Goal: Information Seeking & Learning: Find specific fact

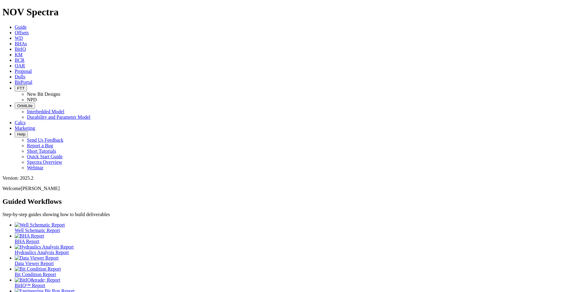
click at [25, 74] on link "Dulls" at bounding box center [20, 76] width 11 height 5
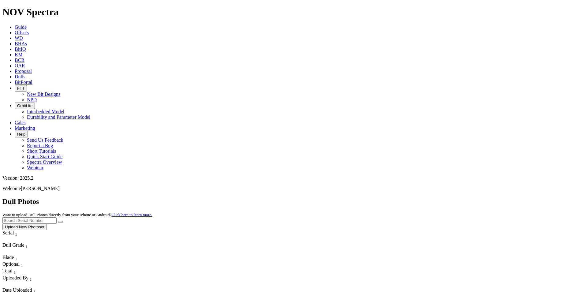
click at [47, 224] on button "Upload New Photoset" at bounding box center [24, 227] width 44 height 6
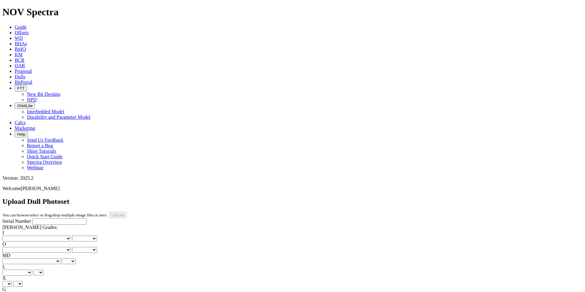
scroll to position [134, 0]
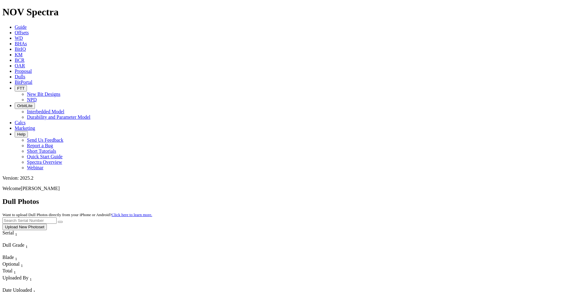
click at [47, 224] on button "Upload New Photoset" at bounding box center [24, 227] width 44 height 6
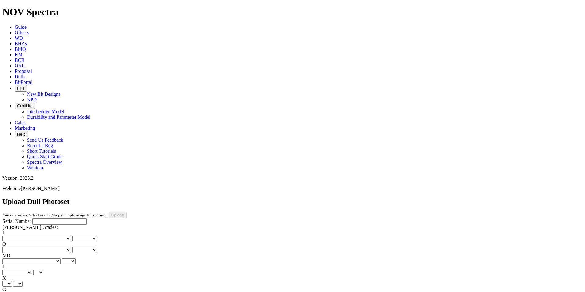
scroll to position [134, 0]
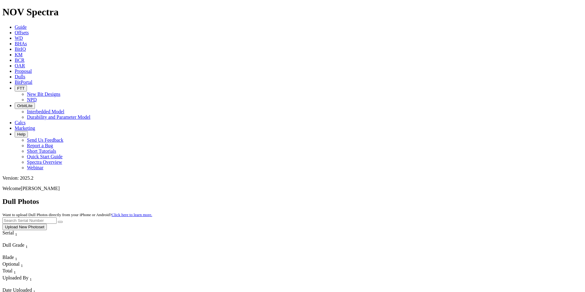
click at [451, 197] on div "Dull Photos Want to upload Dull Photos directly from your iPhone or Android? Cl…" at bounding box center [292, 213] width 580 height 33
click at [57, 217] on input "text" at bounding box center [29, 220] width 54 height 6
click at [60, 222] on icon "submit" at bounding box center [60, 222] width 0 height 0
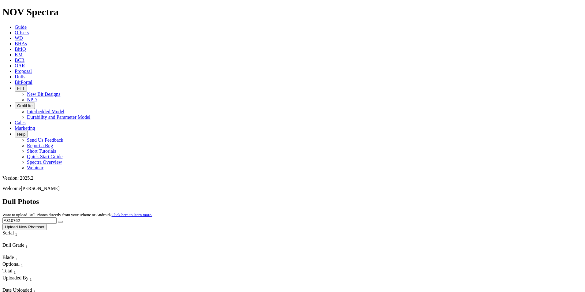
drag, startPoint x: 461, startPoint y: 27, endPoint x: 419, endPoint y: 16, distance: 43.6
click at [422, 197] on div "Dull Photos Want to upload Dull Photos directly from your iPhone or Android? Cl…" at bounding box center [292, 213] width 580 height 33
click at [63, 221] on button "submit" at bounding box center [60, 222] width 5 height 2
drag, startPoint x: 465, startPoint y: 26, endPoint x: 390, endPoint y: 20, distance: 74.9
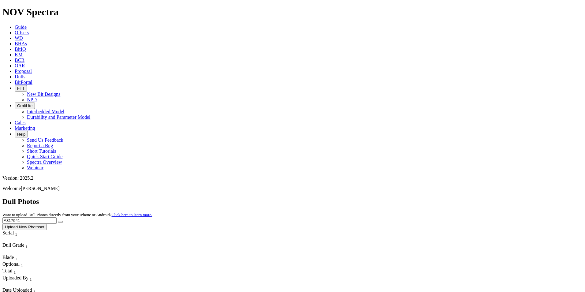
click at [390, 197] on div "Dull Photos Want to upload Dull Photos directly from your iPhone or Android? Cl…" at bounding box center [292, 213] width 580 height 33
click at [63, 221] on button "submit" at bounding box center [60, 222] width 5 height 2
drag, startPoint x: 463, startPoint y: 26, endPoint x: 385, endPoint y: 26, distance: 77.4
click at [385, 197] on div "Dull Photos Want to upload Dull Photos directly from your iPhone or Android? Cl…" at bounding box center [292, 213] width 580 height 33
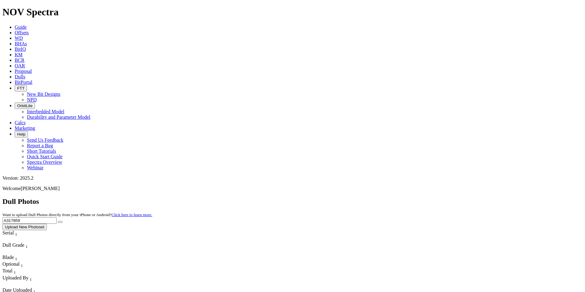
type input "A317859"
click at [60, 222] on icon "submit" at bounding box center [60, 222] width 0 height 0
drag, startPoint x: 455, startPoint y: 27, endPoint x: 402, endPoint y: 27, distance: 52.6
click at [402, 197] on div "Dull Photos Want to upload Dull Photos directly from your iPhone or Android? Cl…" at bounding box center [292, 213] width 580 height 33
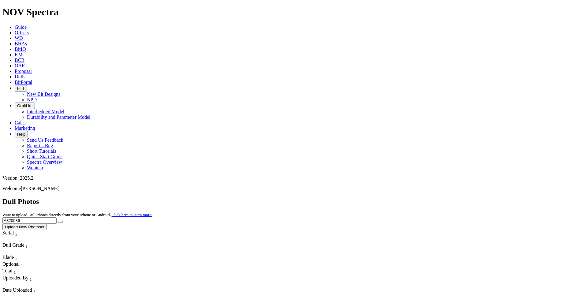
click at [60, 222] on icon "submit" at bounding box center [60, 222] width 0 height 0
drag, startPoint x: 458, startPoint y: 24, endPoint x: 407, endPoint y: 21, distance: 51.8
click at [405, 197] on div "Dull Photos Want to upload Dull Photos directly from your iPhone or Android? Cl…" at bounding box center [292, 213] width 580 height 33
type input "A320051"
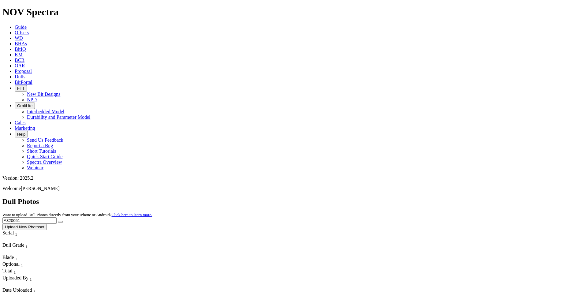
click at [63, 221] on button "submit" at bounding box center [60, 222] width 5 height 2
drag, startPoint x: 432, startPoint y: 28, endPoint x: 403, endPoint y: 27, distance: 29.4
click at [403, 197] on div "Dull Photos Want to upload Dull Photos directly from your iPhone or Android? Cl…" at bounding box center [292, 213] width 580 height 33
type input "a320734"
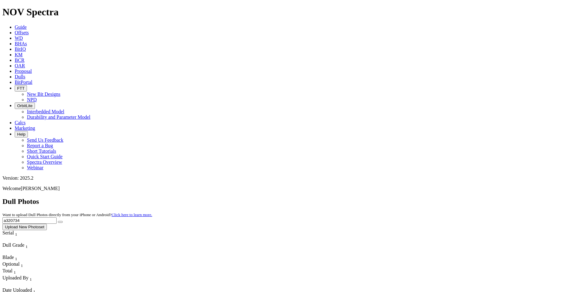
click at [60, 222] on icon "submit" at bounding box center [60, 222] width 0 height 0
drag, startPoint x: 463, startPoint y: 28, endPoint x: 420, endPoint y: 27, distance: 43.7
click at [420, 197] on div "Dull Photos Want to upload Dull Photos directly from your iPhone or Android? Cl…" at bounding box center [292, 213] width 580 height 33
click at [63, 221] on button "submit" at bounding box center [60, 222] width 5 height 2
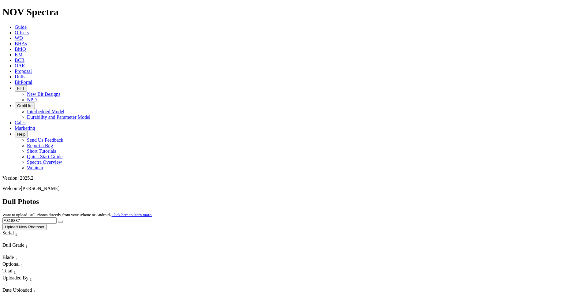
drag, startPoint x: 468, startPoint y: 29, endPoint x: 349, endPoint y: 27, distance: 119.0
click at [349, 197] on div "Dull Photos Want to upload Dull Photos directly from your iPhone or Android? Cl…" at bounding box center [292, 213] width 580 height 33
type input "a"
type input "a306511"
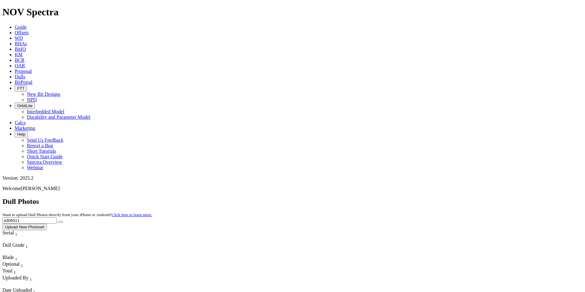
click at [60, 222] on icon "submit" at bounding box center [60, 222] width 0 height 0
drag, startPoint x: 451, startPoint y: 26, endPoint x: 412, endPoint y: 22, distance: 39.7
click at [412, 197] on div "Dull Photos Want to upload Dull Photos directly from your iPhone or Android? Cl…" at bounding box center [292, 213] width 580 height 33
click at [63, 221] on button "submit" at bounding box center [60, 222] width 5 height 2
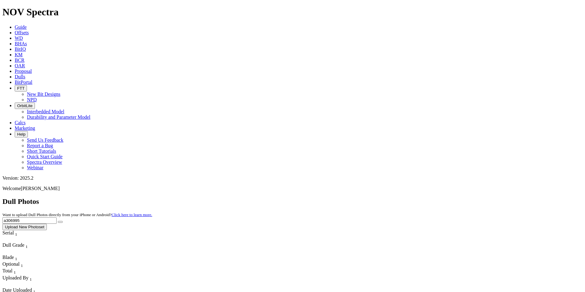
drag, startPoint x: 460, startPoint y: 28, endPoint x: 406, endPoint y: 28, distance: 54.1
click at [406, 197] on div "Dull Photos Want to upload Dull Photos directly from your iPhone or Android? Cl…" at bounding box center [292, 213] width 580 height 33
click at [57, 217] on input "A318696" at bounding box center [29, 220] width 54 height 6
click at [63, 221] on button "submit" at bounding box center [60, 222] width 5 height 2
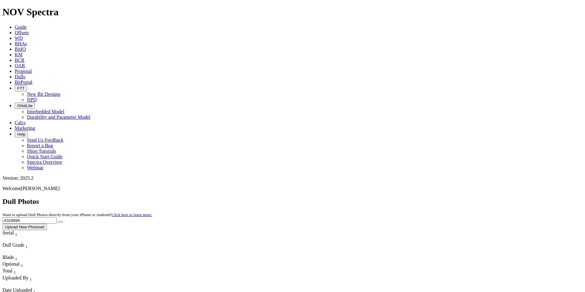
click at [63, 221] on button "submit" at bounding box center [60, 222] width 5 height 2
drag, startPoint x: 465, startPoint y: 33, endPoint x: 459, endPoint y: 21, distance: 13.0
click at [465, 197] on div "Dull Photos Want to upload Dull Photos directly from your iPhone or Android? Cl…" at bounding box center [292, 213] width 580 height 33
drag, startPoint x: 459, startPoint y: 23, endPoint x: 411, endPoint y: 20, distance: 47.5
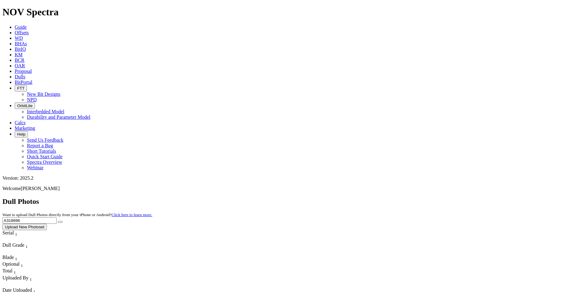
click at [411, 197] on div "Dull Photos Want to upload Dull Photos directly from your iPhone or Android? Cl…" at bounding box center [292, 213] width 580 height 33
click at [63, 221] on button "submit" at bounding box center [60, 222] width 5 height 2
drag, startPoint x: 462, startPoint y: 28, endPoint x: 404, endPoint y: 22, distance: 58.5
click at [404, 197] on div "Dull Photos Want to upload Dull Photos directly from your iPhone or Android? Cl…" at bounding box center [292, 213] width 580 height 33
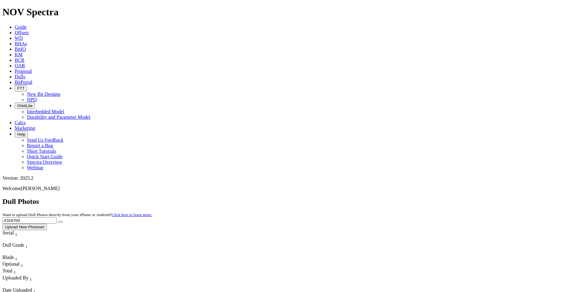
type input "A316700"
click at [63, 221] on button "submit" at bounding box center [60, 222] width 5 height 2
drag, startPoint x: 456, startPoint y: 20, endPoint x: 411, endPoint y: 13, distance: 46.1
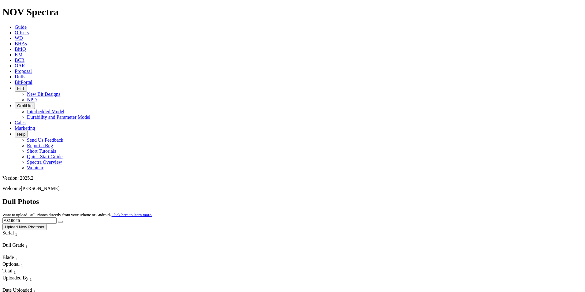
type input "A319025"
click at [60, 222] on icon "submit" at bounding box center [60, 222] width 0 height 0
drag, startPoint x: 460, startPoint y: 33, endPoint x: 461, endPoint y: 29, distance: 4.4
click at [461, 197] on div "Dull Photos Want to upload Dull Photos directly from your iPhone or Android? Cl…" at bounding box center [292, 213] width 580 height 33
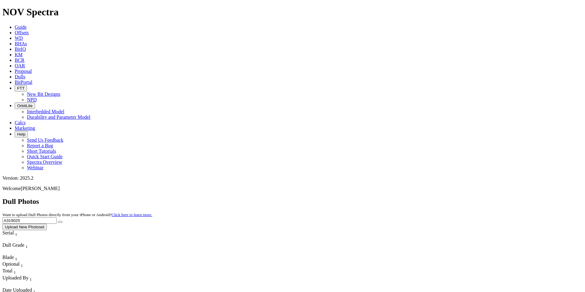
drag, startPoint x: 460, startPoint y: 27, endPoint x: 418, endPoint y: 26, distance: 42.5
click at [418, 197] on div "Dull Photos Want to upload Dull Photos directly from your iPhone or Android? Cl…" at bounding box center [292, 213] width 580 height 33
type input "A318267"
click at [60, 222] on icon "submit" at bounding box center [60, 222] width 0 height 0
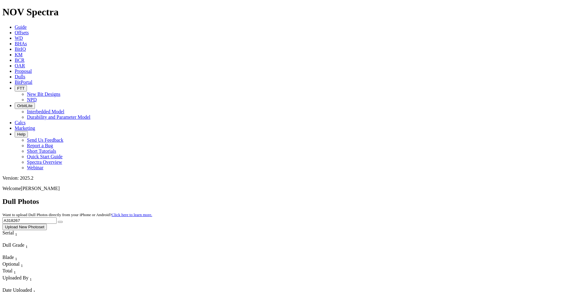
drag, startPoint x: 458, startPoint y: 28, endPoint x: 399, endPoint y: 20, distance: 60.2
click at [399, 197] on div "Dull Photos Want to upload Dull Photos directly from your iPhone or Android? Cl…" at bounding box center [292, 213] width 580 height 33
type input "A319681"
click at [63, 221] on button "submit" at bounding box center [60, 222] width 5 height 2
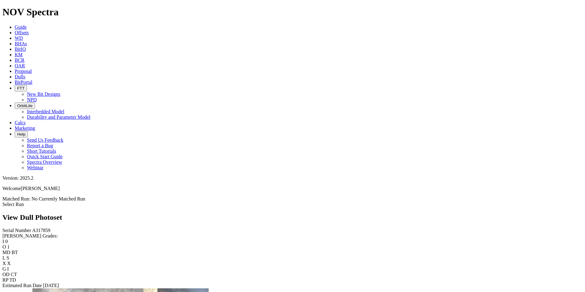
scroll to position [1222, 0]
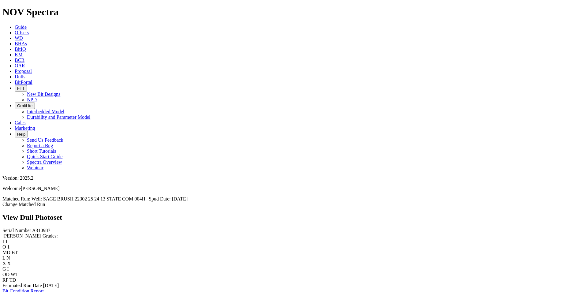
scroll to position [795, 0]
drag, startPoint x: 100, startPoint y: 101, endPoint x: 95, endPoint y: 102, distance: 4.3
drag, startPoint x: 468, startPoint y: 98, endPoint x: 351, endPoint y: 31, distance: 135.3
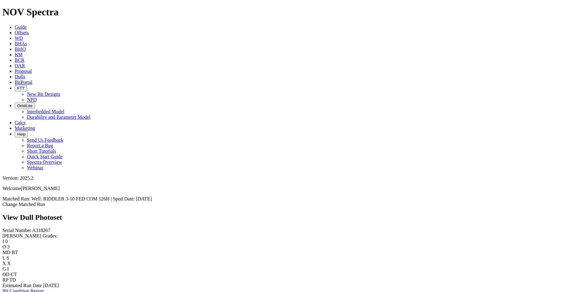
click at [351, 213] on div "View Dull Photoset" at bounding box center [292, 217] width 580 height 8
click at [15, 74] on icon at bounding box center [15, 76] width 0 height 5
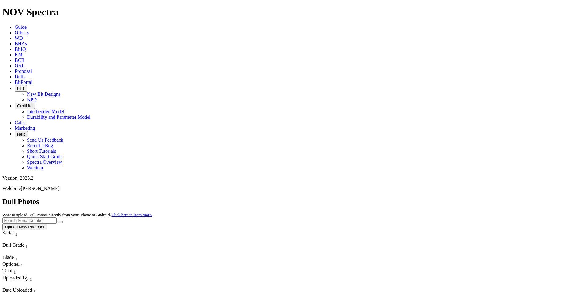
click at [57, 217] on input "text" at bounding box center [29, 220] width 54 height 6
paste input "A316191"
type input "A316191"
click at [60, 222] on icon "submit" at bounding box center [60, 222] width 0 height 0
